Goal: Task Accomplishment & Management: Use online tool/utility

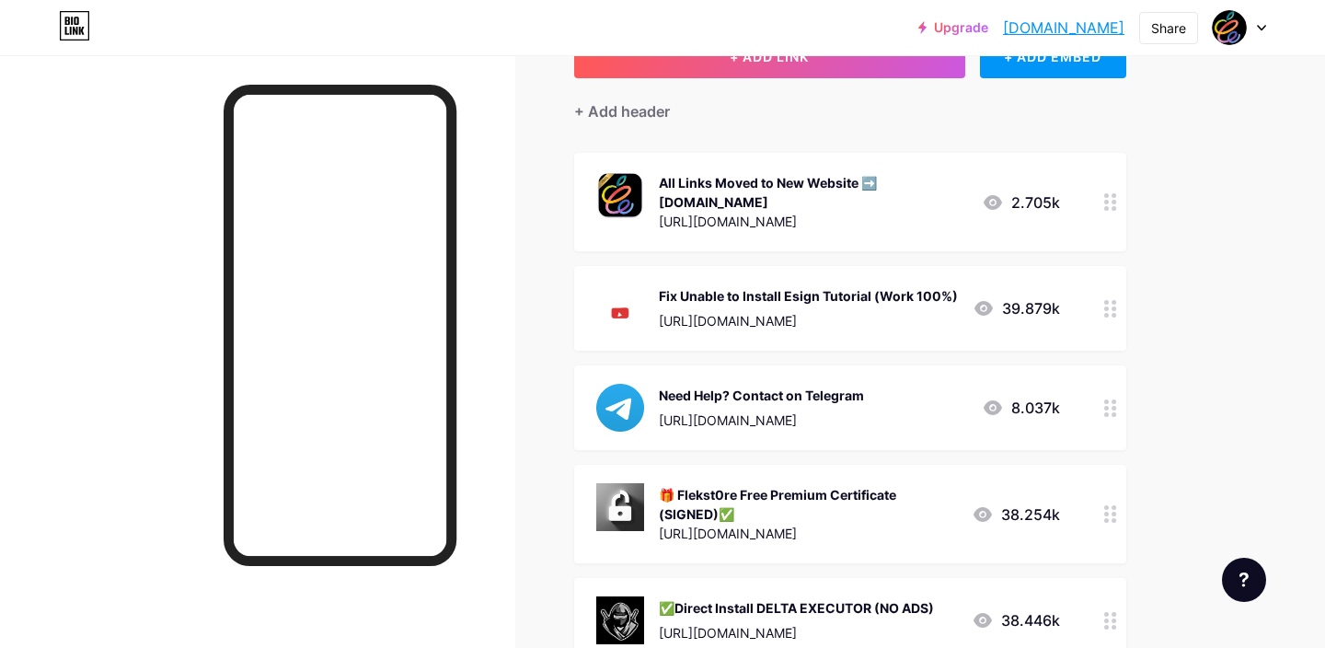
scroll to position [139, 0]
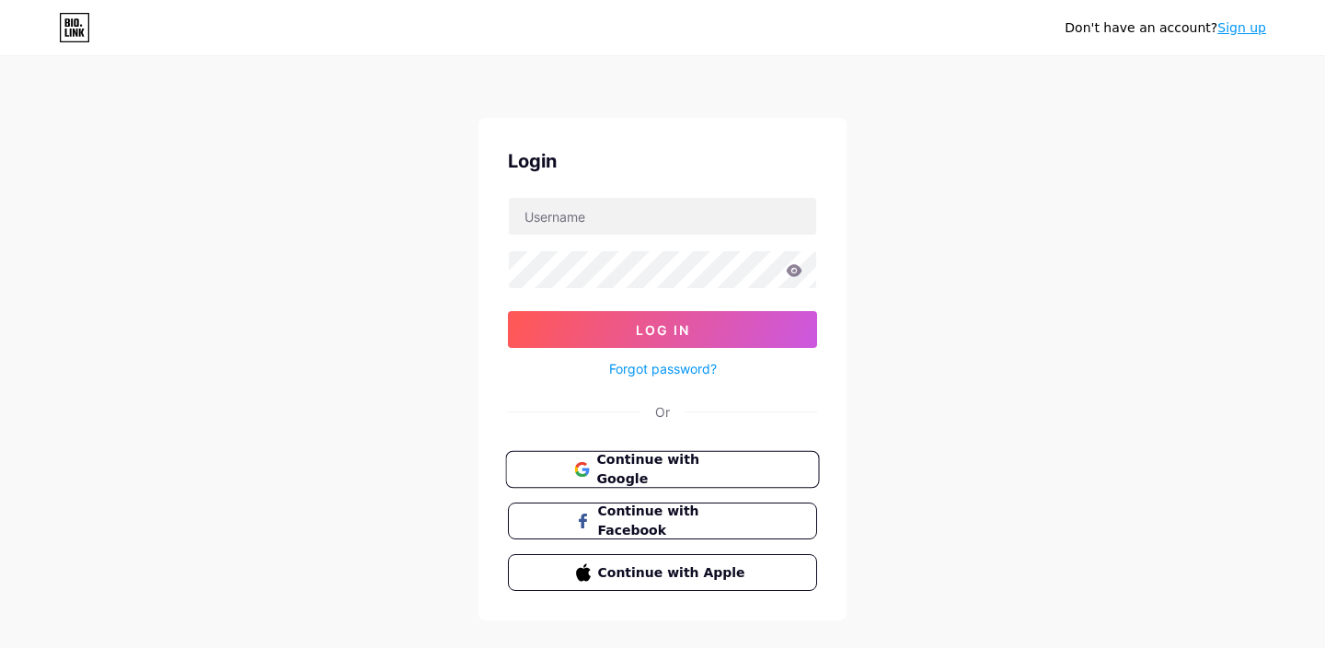
click at [641, 477] on span "Continue with Google" at bounding box center [673, 470] width 154 height 40
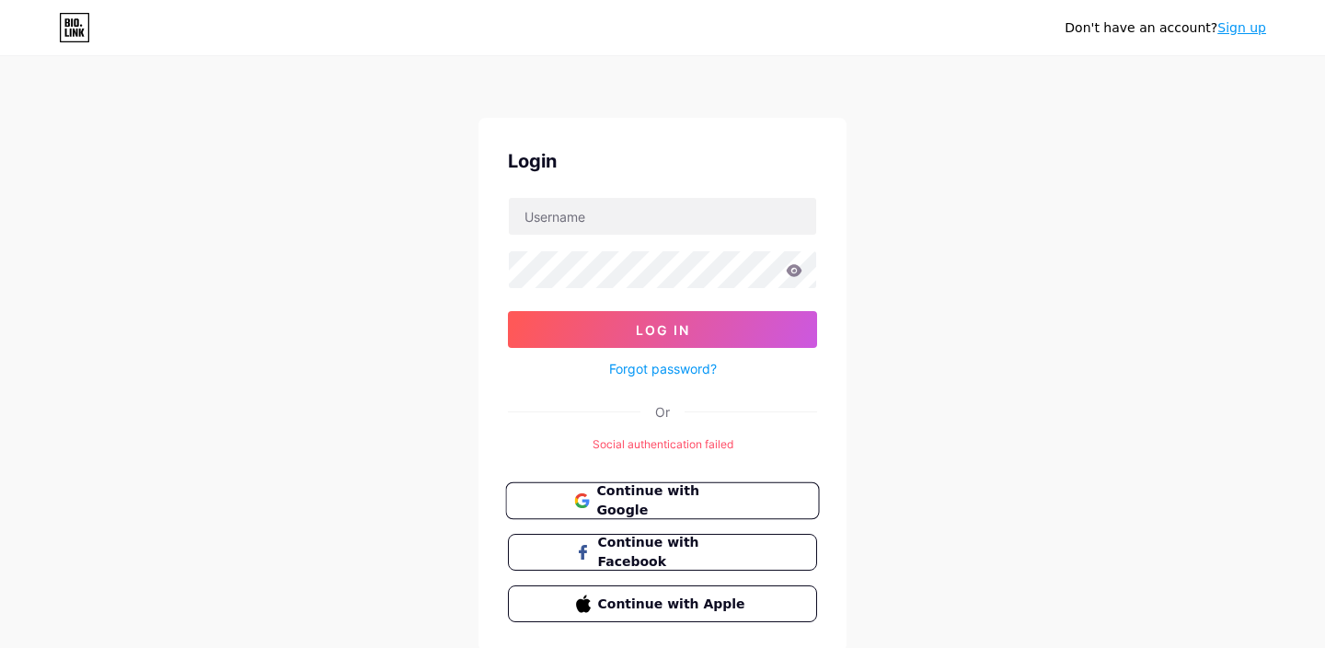
click at [646, 493] on span "Continue with Google" at bounding box center [673, 501] width 154 height 40
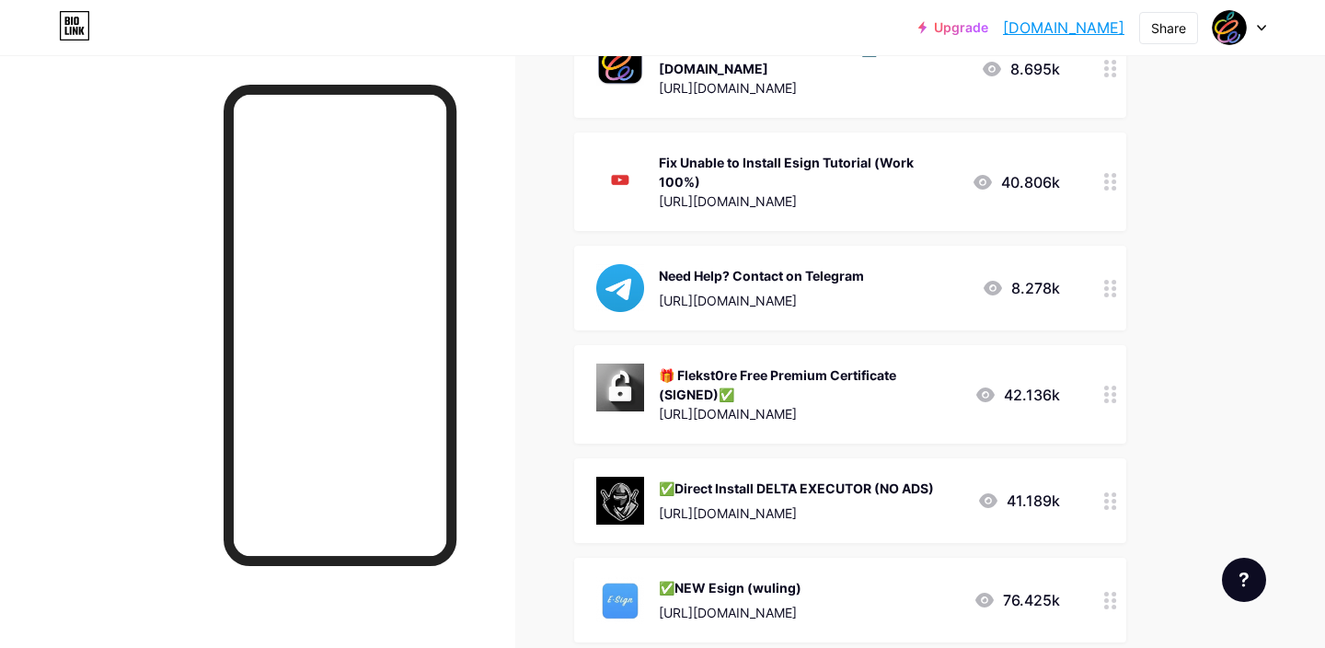
scroll to position [271, 0]
click at [747, 403] on div "[URL][DOMAIN_NAME]" at bounding box center [809, 412] width 301 height 19
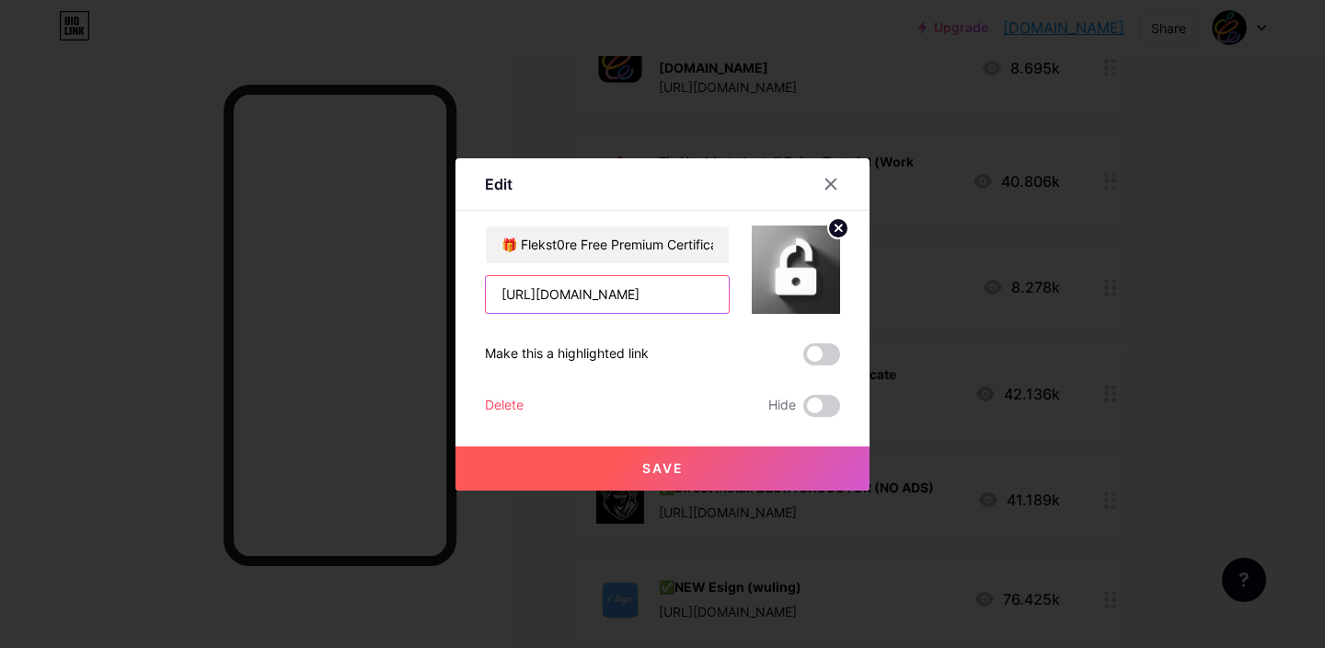
click at [625, 296] on input "[URL][DOMAIN_NAME]" at bounding box center [607, 294] width 243 height 37
paste input "China%20Zheshang%20Bank%20Co.,"
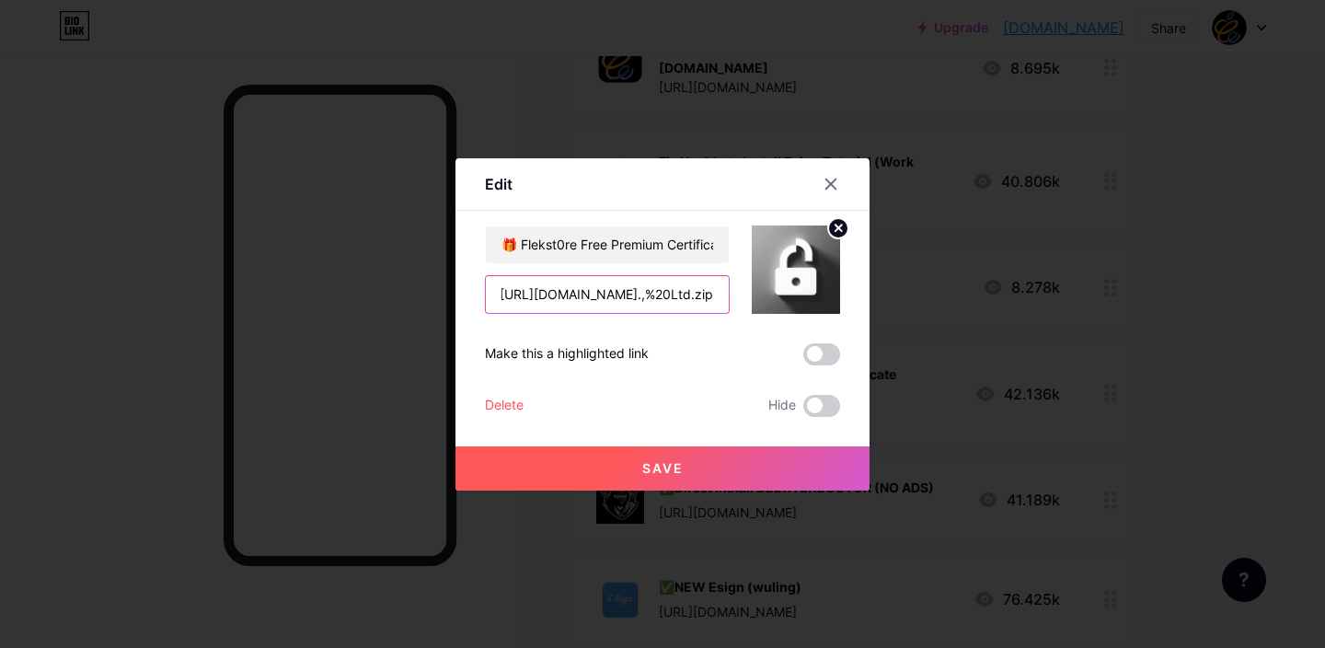
type input "[URL][DOMAIN_NAME].,%20Ltd.zip"
click at [636, 456] on button "Save" at bounding box center [663, 468] width 414 height 44
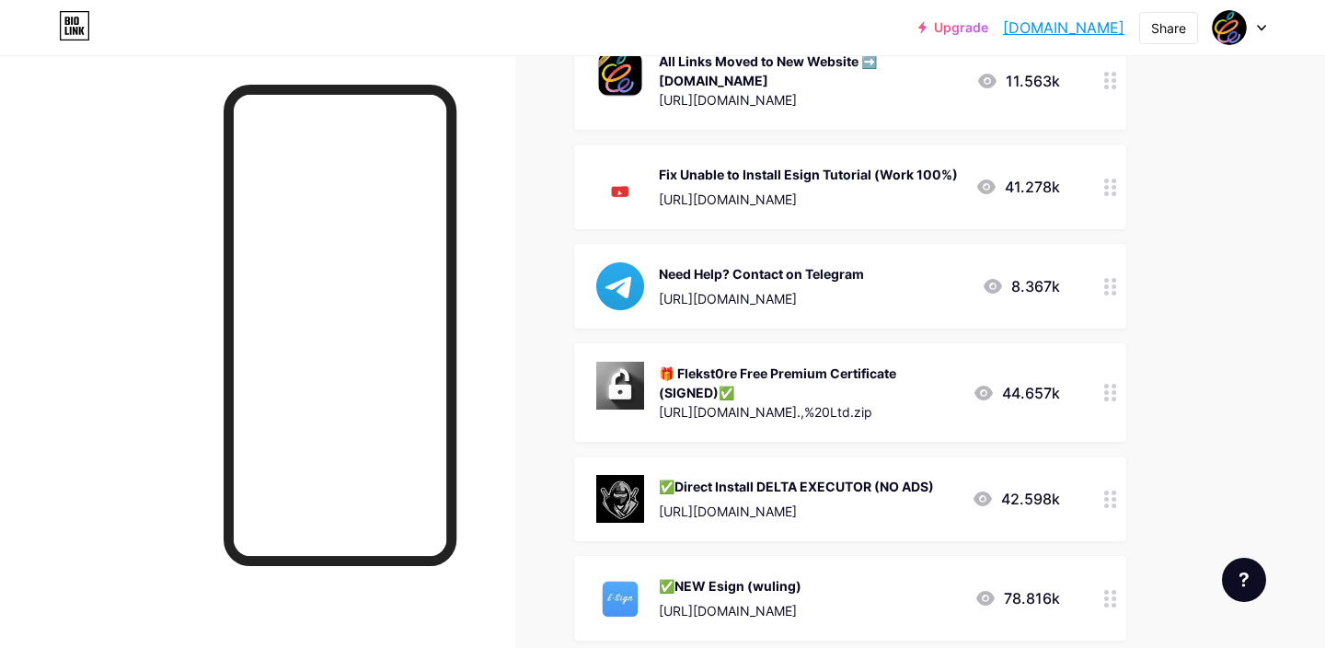
scroll to position [258, 0]
